Goal: Information Seeking & Learning: Learn about a topic

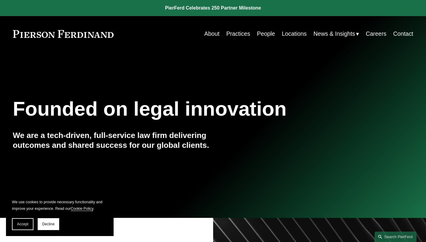
click at [236, 32] on link "Practices" at bounding box center [238, 34] width 24 height 12
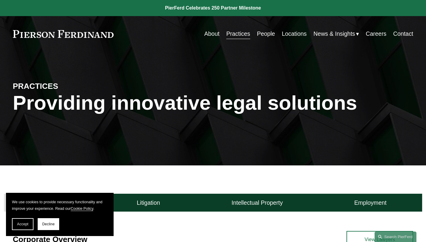
click at [258, 33] on link "People" at bounding box center [266, 34] width 18 height 12
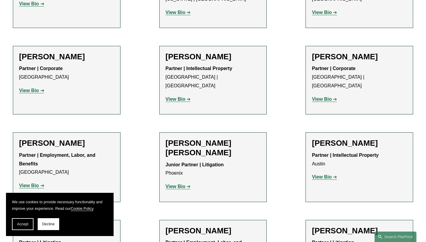
scroll to position [559, 0]
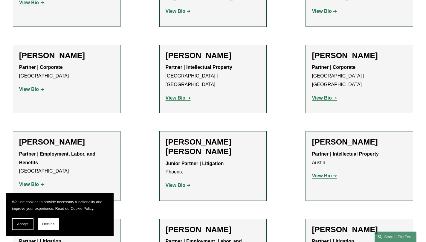
click at [179, 96] on strong "View Bio" at bounding box center [175, 98] width 20 height 5
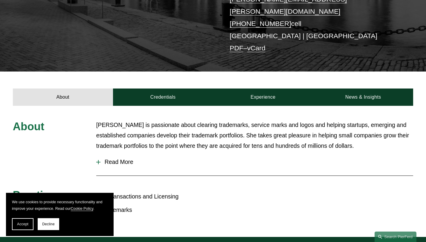
scroll to position [76, 0]
